Goal: Information Seeking & Learning: Check status

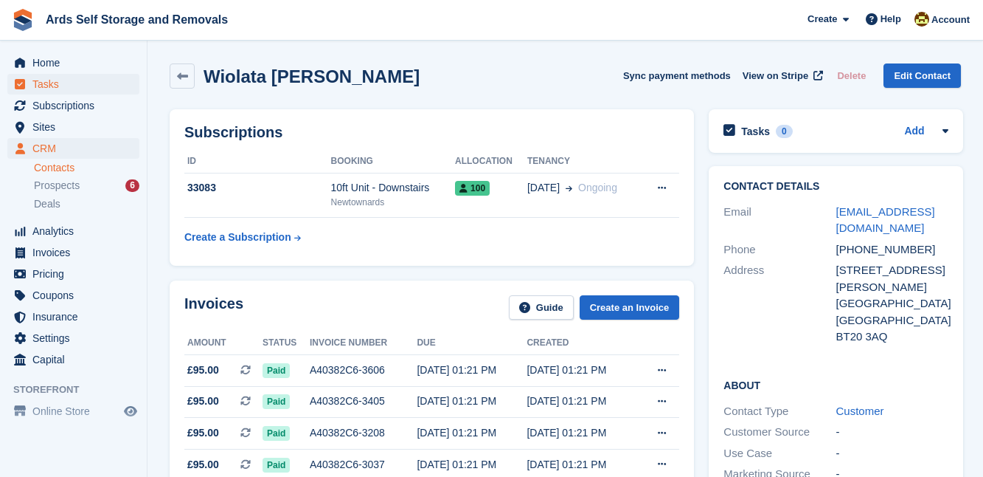
scroll to position [53, 0]
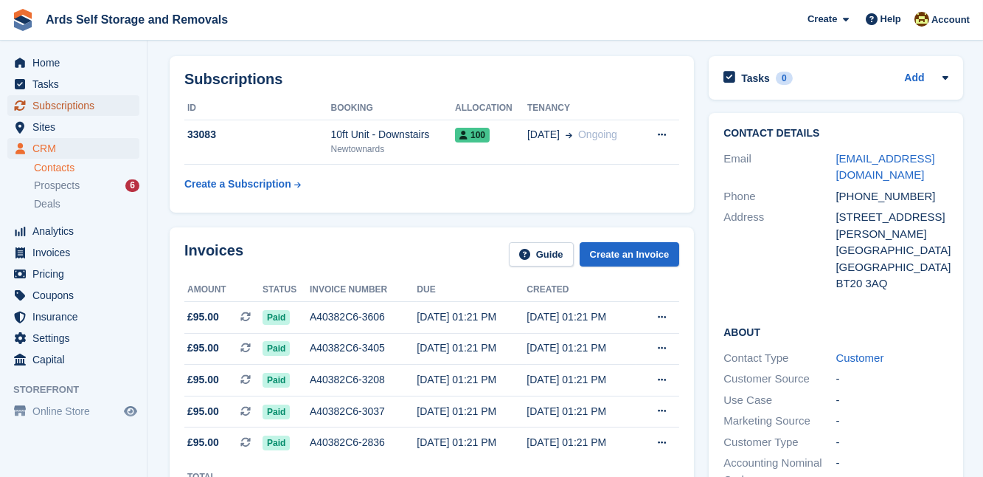
click at [59, 101] on span "Subscriptions" at bounding box center [76, 105] width 89 height 21
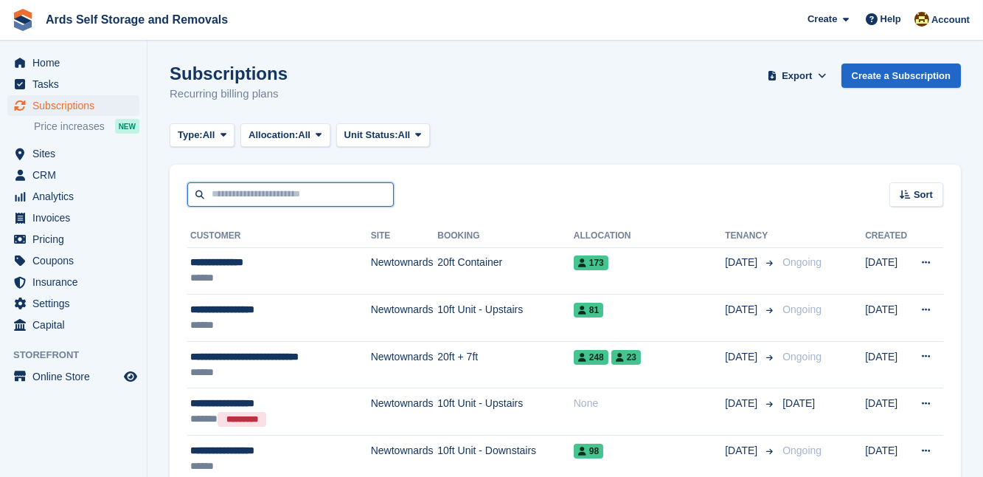
click at [226, 194] on input "text" at bounding box center [290, 194] width 207 height 24
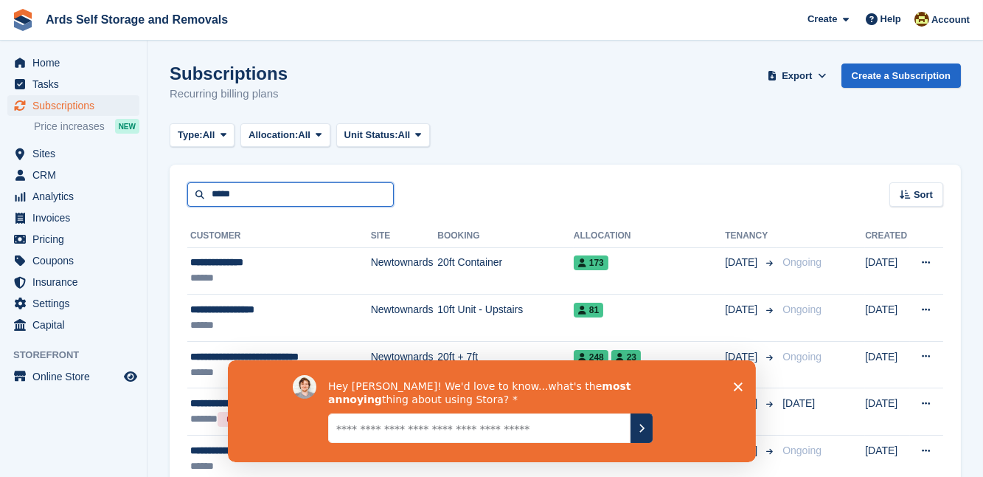
type input "*****"
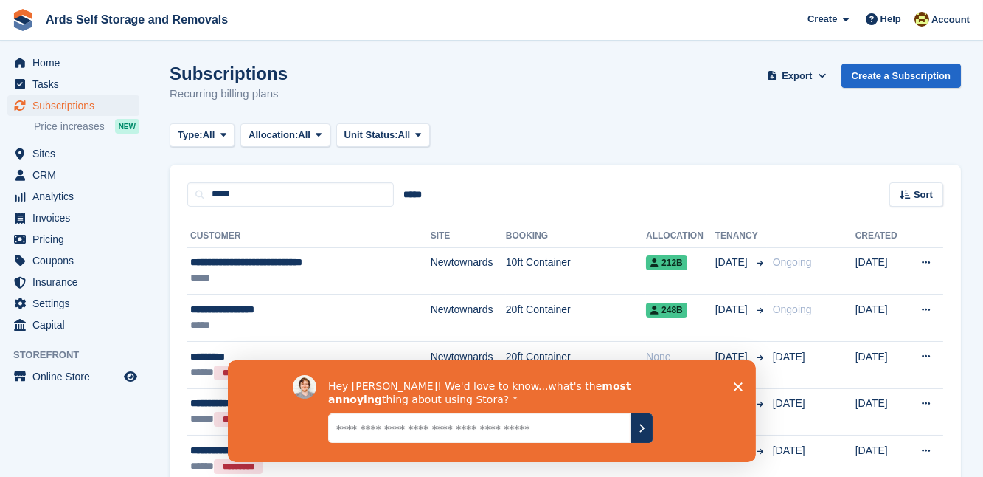
click at [741, 384] on icon "Close survey" at bounding box center [737, 385] width 9 height 9
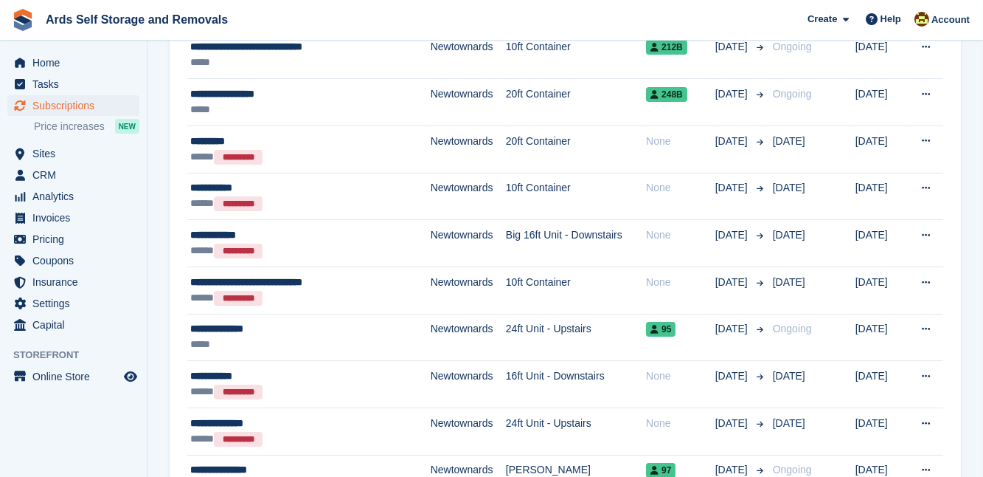
scroll to position [241, 0]
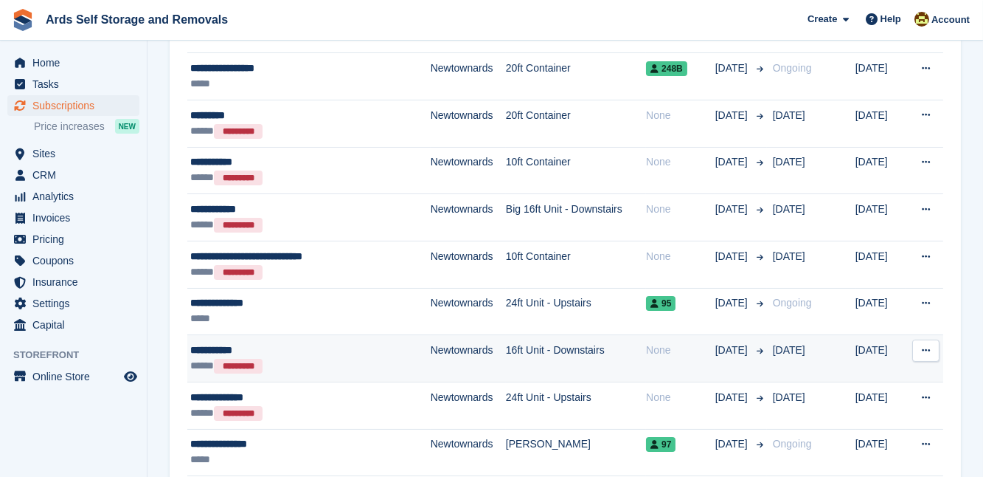
click at [439, 348] on td "Newtownards" at bounding box center [468, 358] width 75 height 47
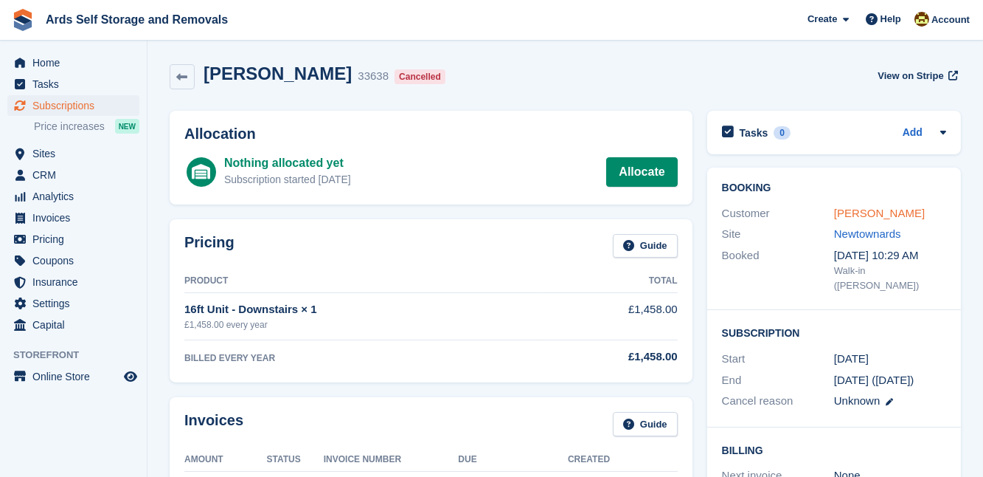
click at [856, 211] on link "David Mayne" at bounding box center [879, 213] width 91 height 13
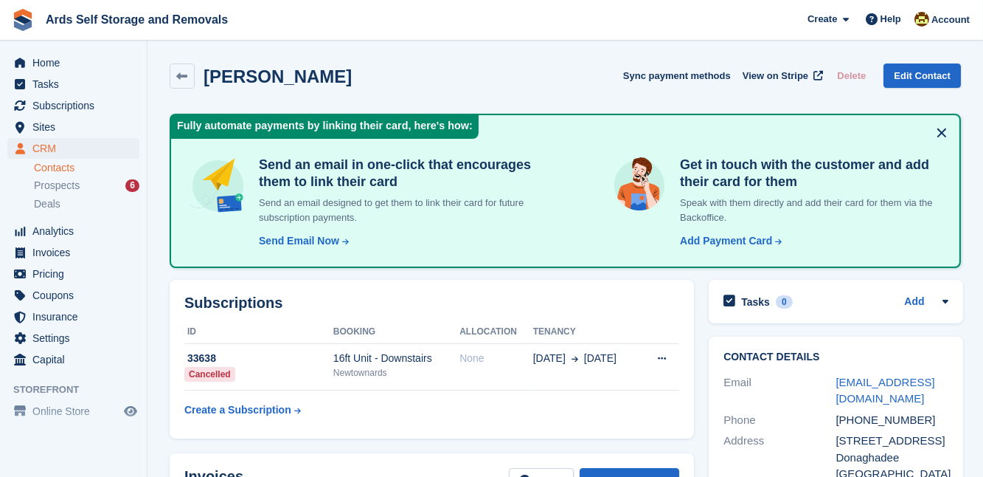
click at [697, 344] on div "Subscriptions ID Booking Allocation Tenancy 33638 Cancelled 16ft Unit - Downsta…" at bounding box center [431, 358] width 539 height 173
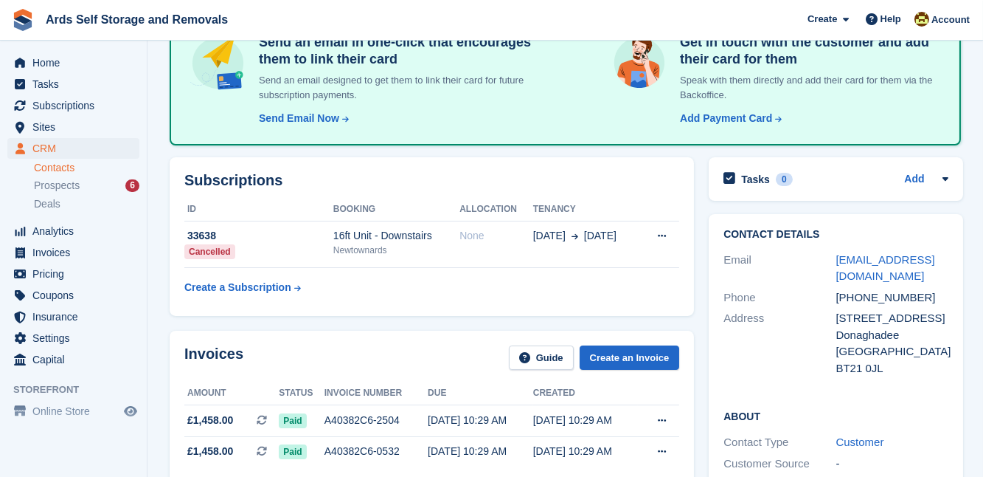
scroll to position [161, 0]
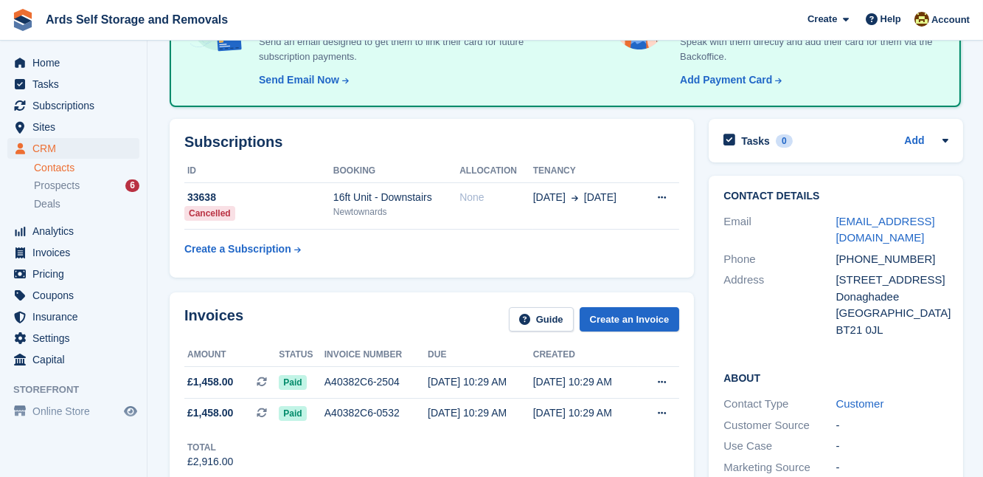
click at [697, 344] on div "Invoices Guide Create an Invoice Amount Status Invoice number Due Created £1,45…" at bounding box center [431, 388] width 539 height 207
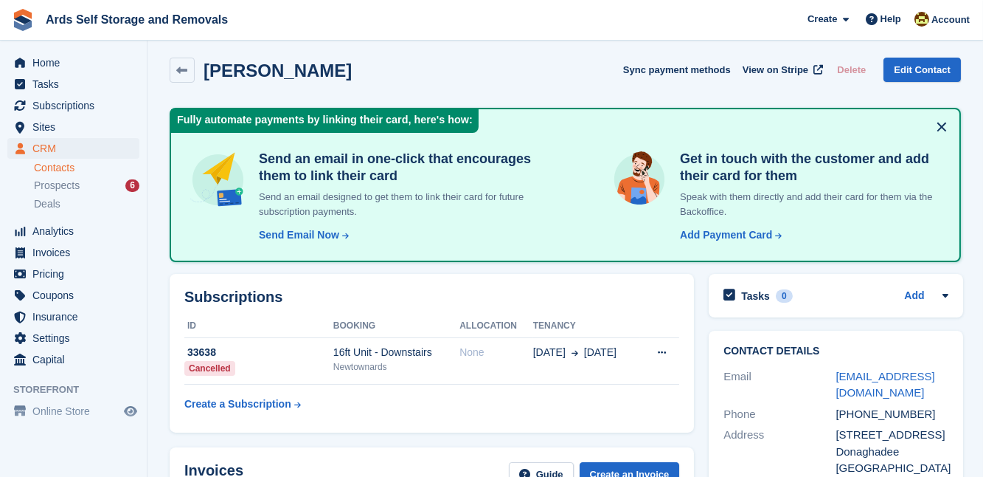
scroll to position [0, 0]
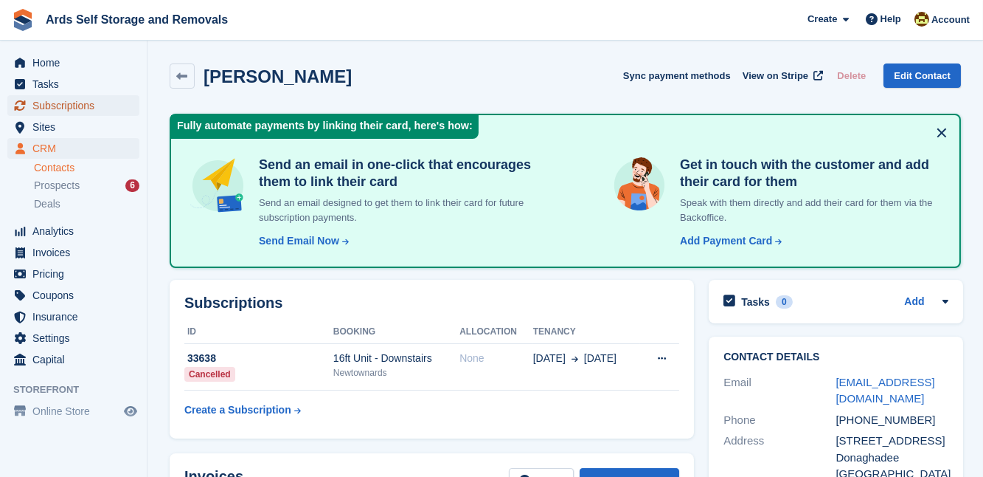
click at [65, 105] on span "Subscriptions" at bounding box center [76, 105] width 89 height 21
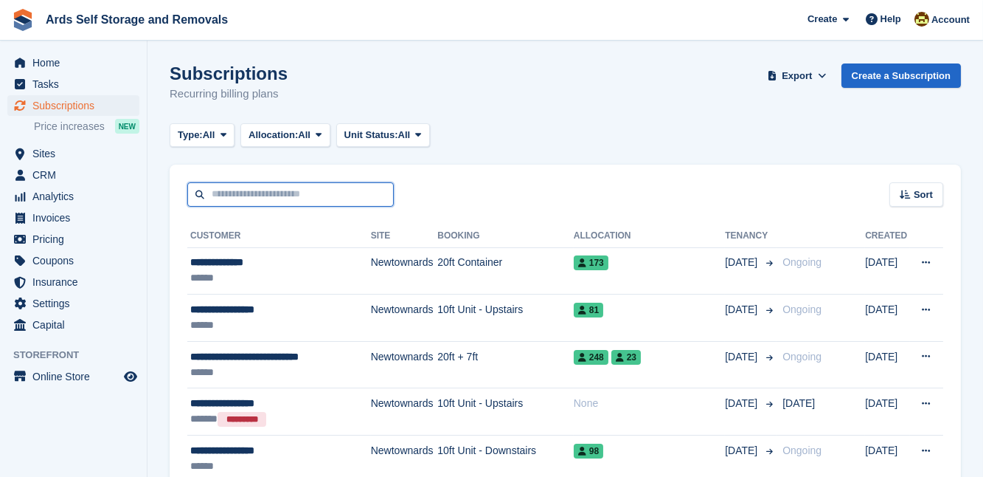
click at [273, 196] on input "text" at bounding box center [290, 194] width 207 height 24
type input "********"
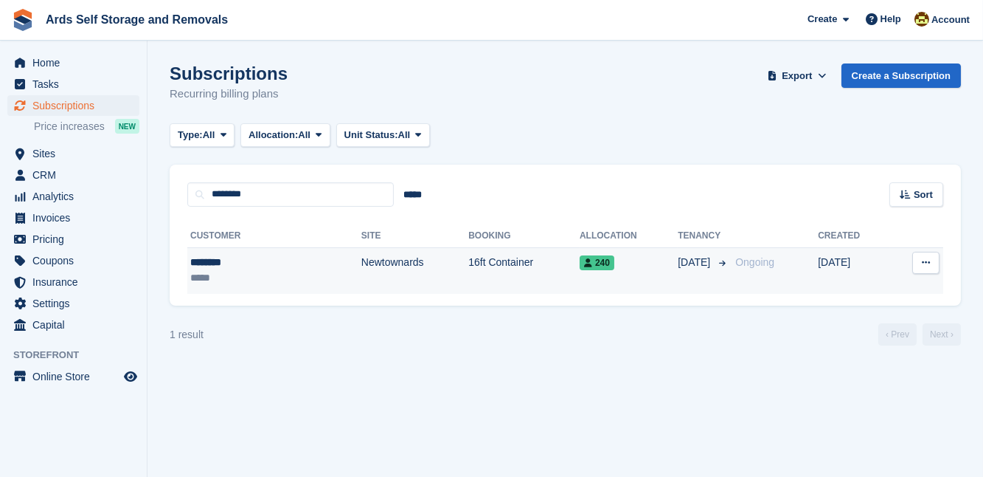
click at [580, 263] on span "240" at bounding box center [597, 262] width 35 height 15
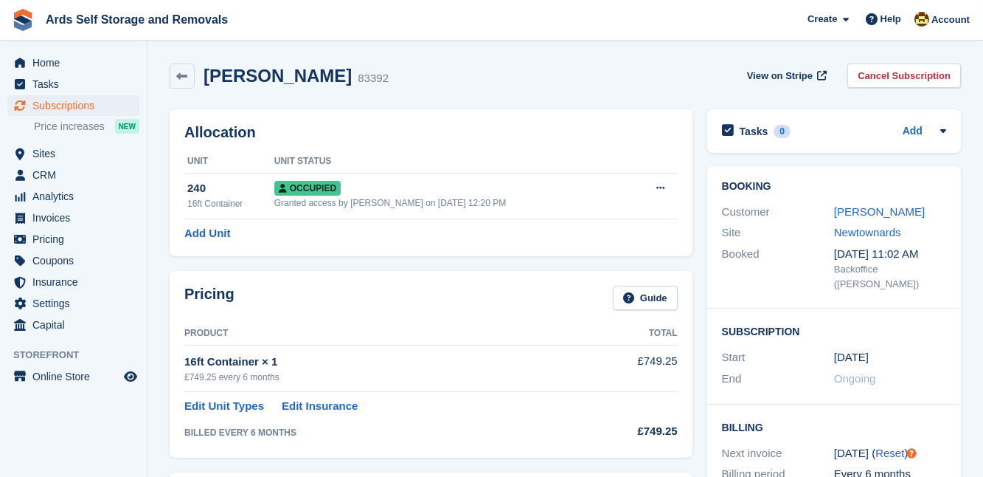
click at [701, 317] on div "Booking Customer Tim Shaw Site Newtownards Booked 26 Apr, 11:02 AM Backoffice (…" at bounding box center [834, 451] width 269 height 585
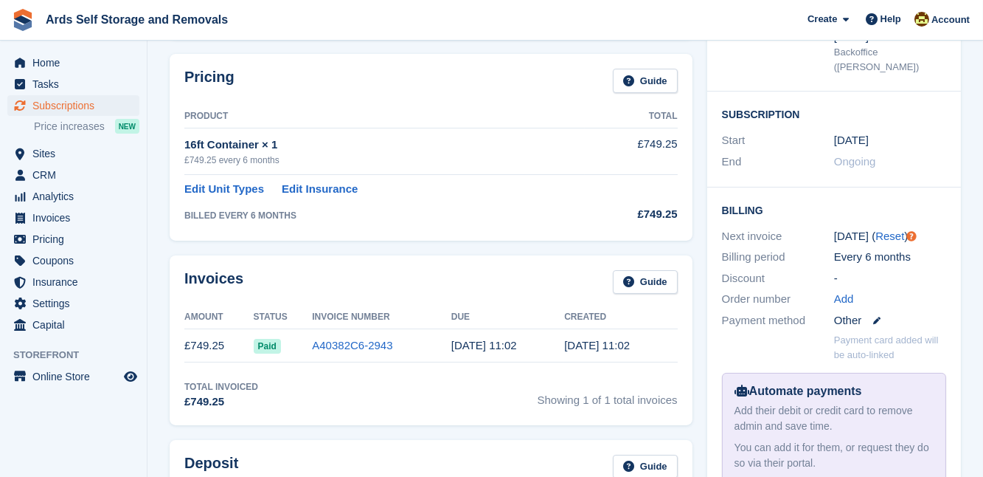
scroll to position [241, 0]
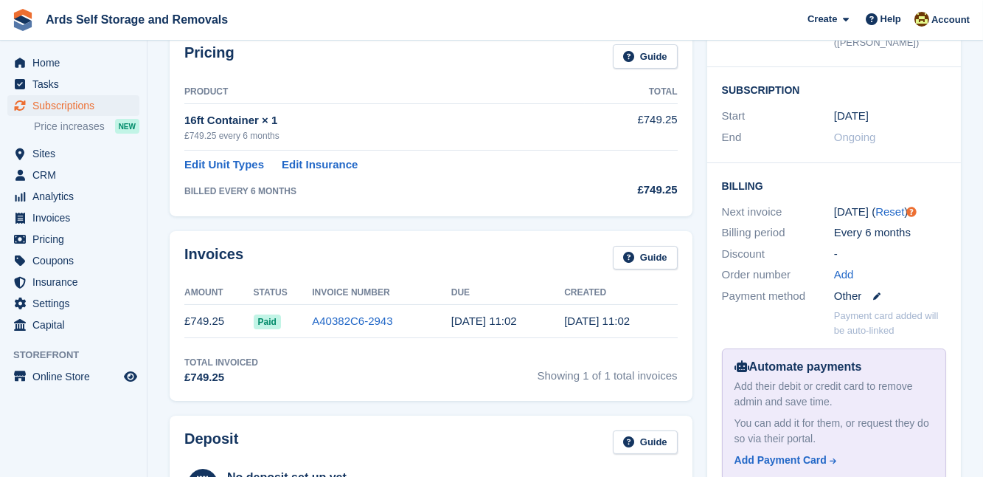
click at [700, 328] on div "Booking Customer Tim Shaw Site Newtownards Booked 26 Apr, 11:02 AM Backoffice (…" at bounding box center [834, 209] width 269 height 585
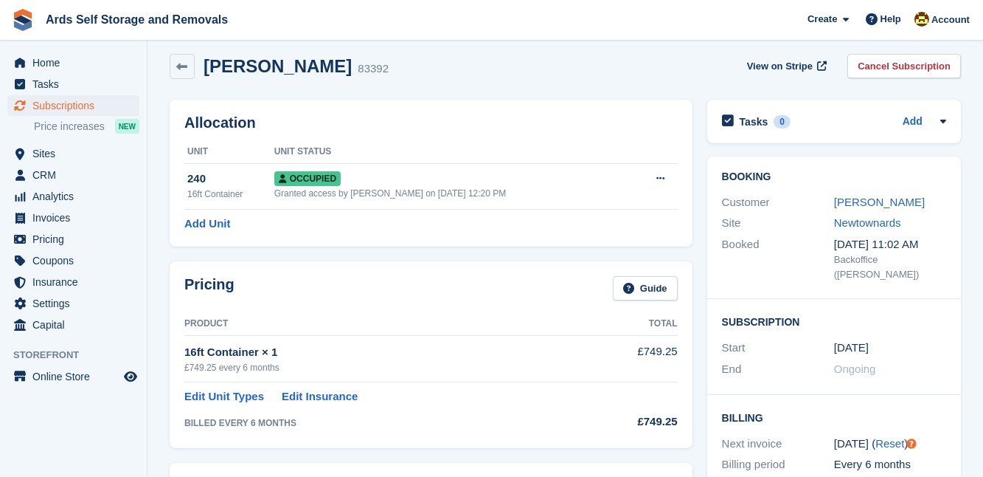
scroll to position [0, 0]
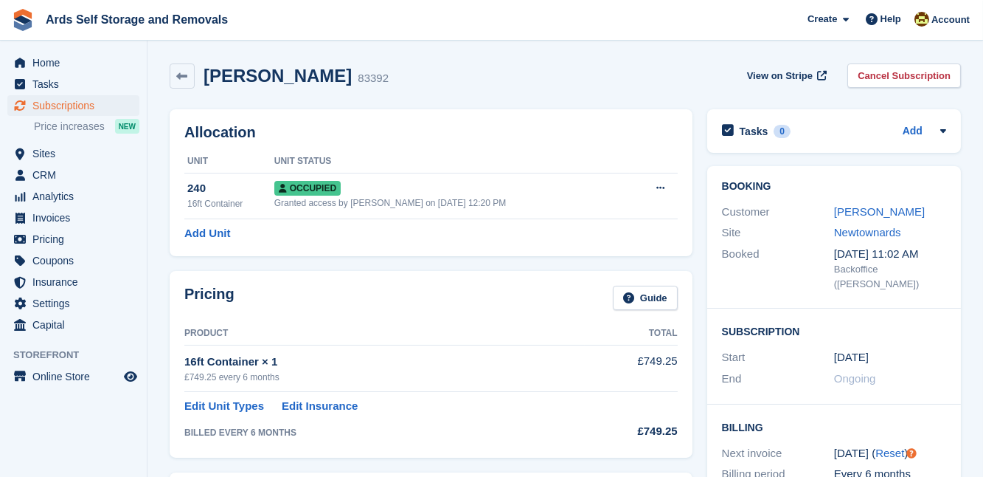
click at [700, 328] on div "Booking Customer Tim Shaw Site Newtownards Booked 26 Apr, 11:02 AM Backoffice (…" at bounding box center [834, 451] width 269 height 585
click at [47, 63] on span "Home" at bounding box center [76, 62] width 89 height 21
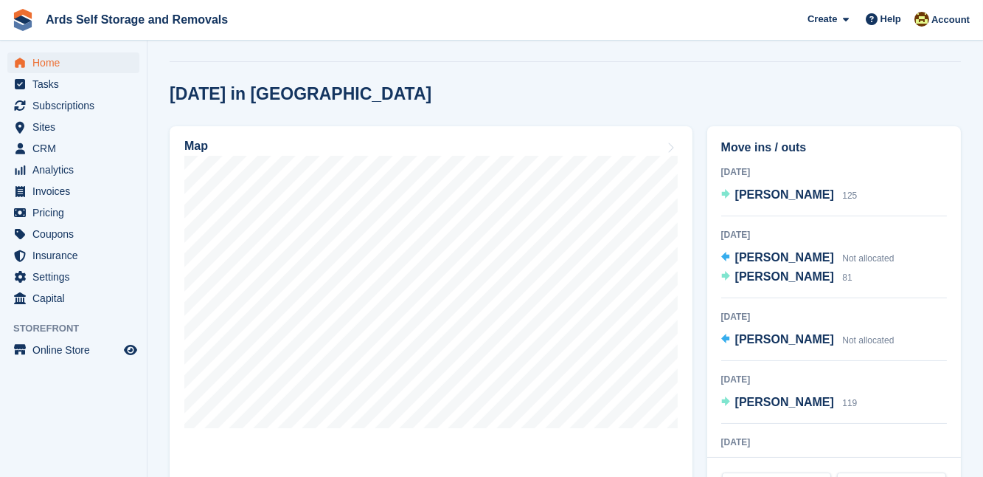
scroll to position [375, 0]
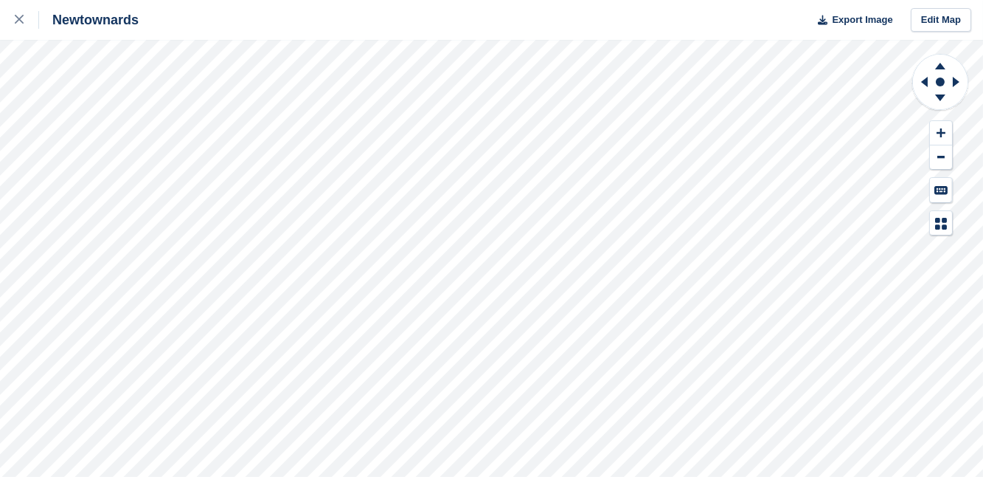
drag, startPoint x: 927, startPoint y: 82, endPoint x: 938, endPoint y: 112, distance: 32.5
click at [929, 88] on g at bounding box center [922, 82] width 18 height 38
click at [940, 136] on icon at bounding box center [941, 132] width 9 height 9
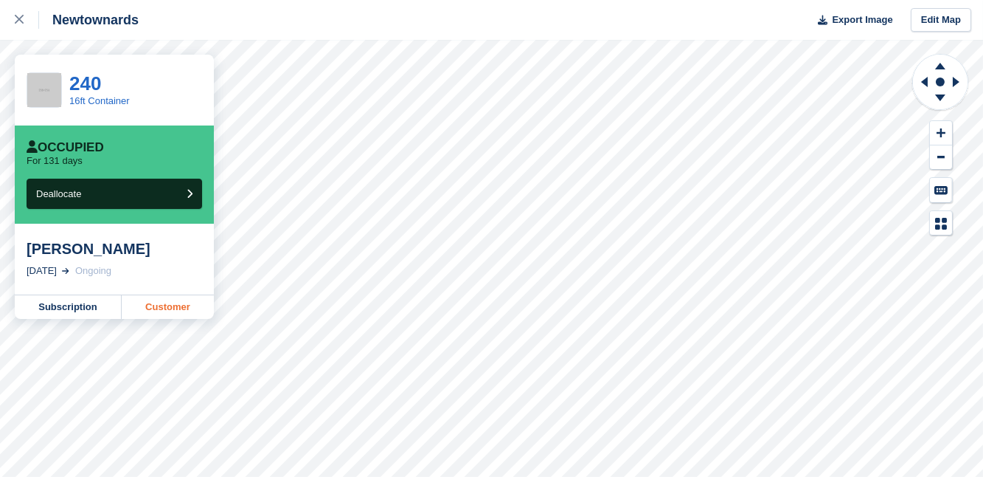
click at [159, 306] on link "Customer" at bounding box center [168, 307] width 92 height 24
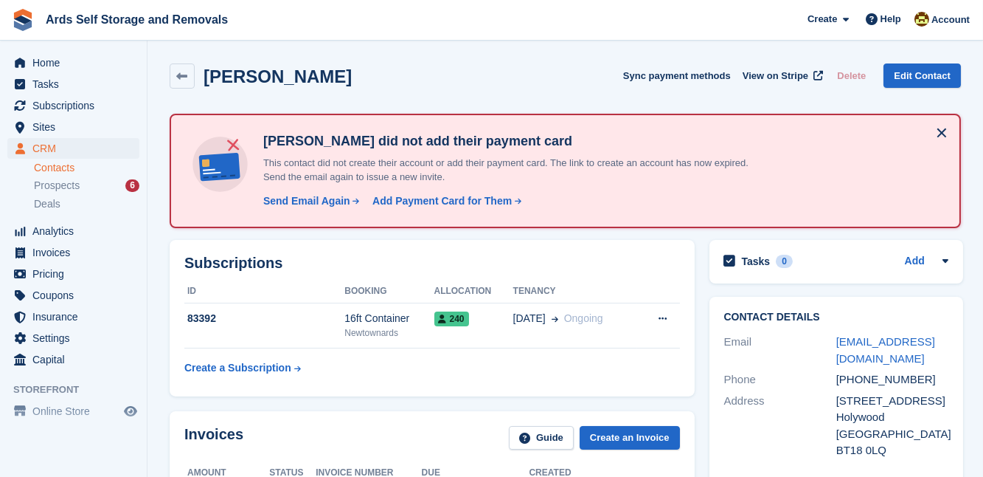
click at [697, 356] on div "Subscriptions ID Booking Allocation Tenancy 83392 16ft Container [GEOGRAPHIC_DA…" at bounding box center [432, 317] width 540 height 171
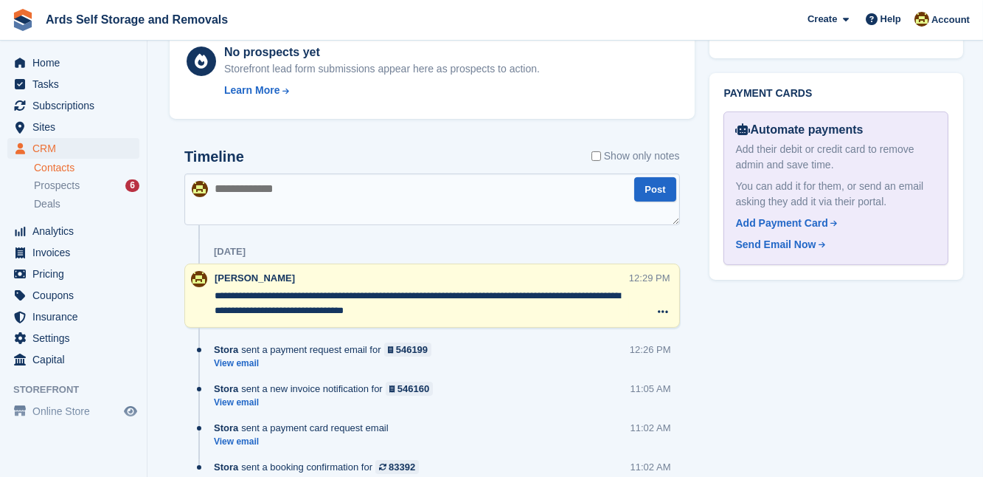
scroll to position [751, 0]
